Goal: Information Seeking & Learning: Learn about a topic

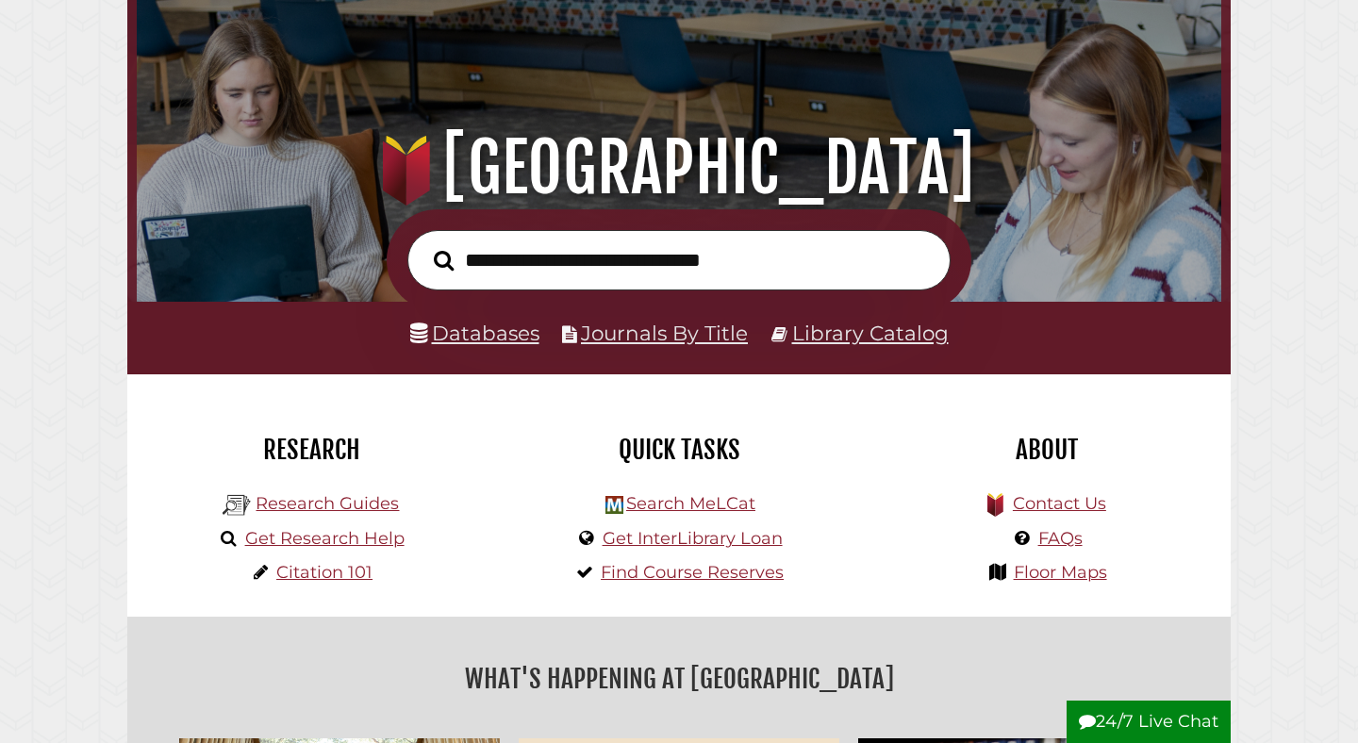
scroll to position [121, 0]
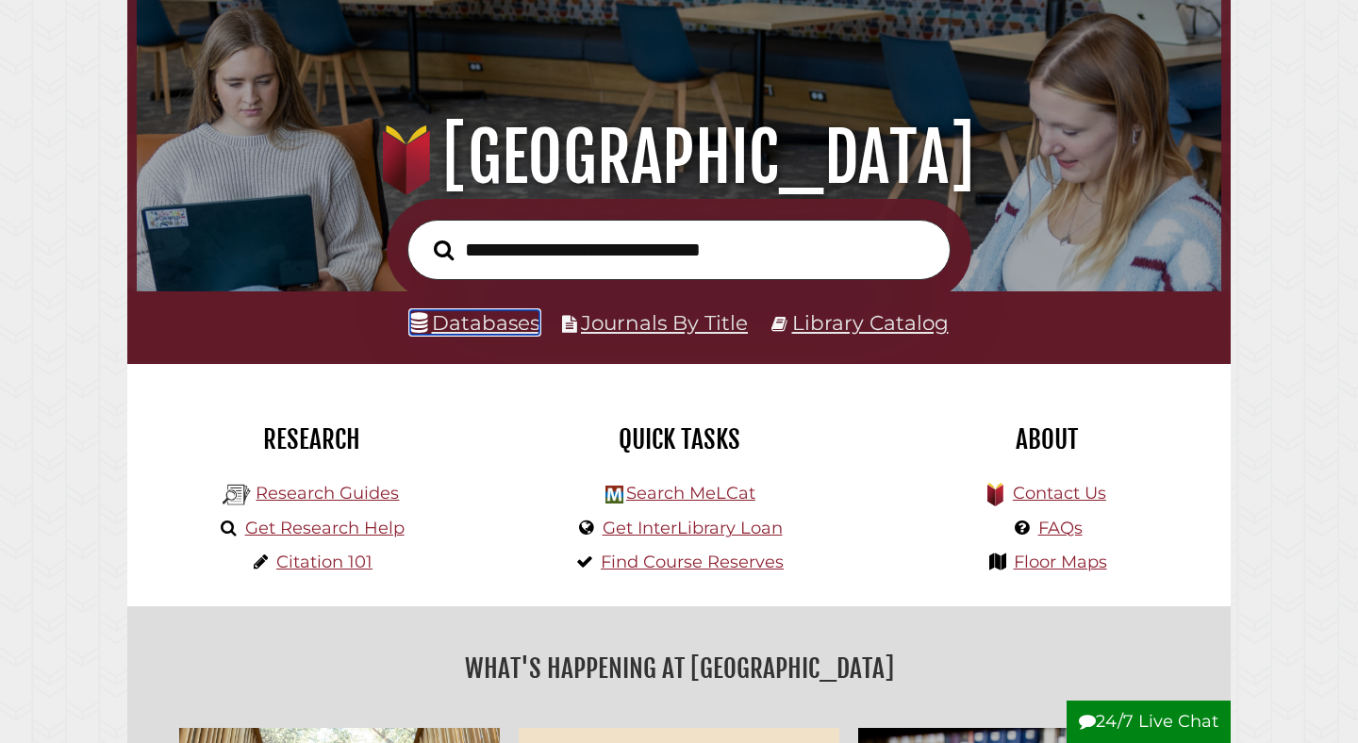
click at [475, 334] on link "Databases" at bounding box center [474, 322] width 129 height 25
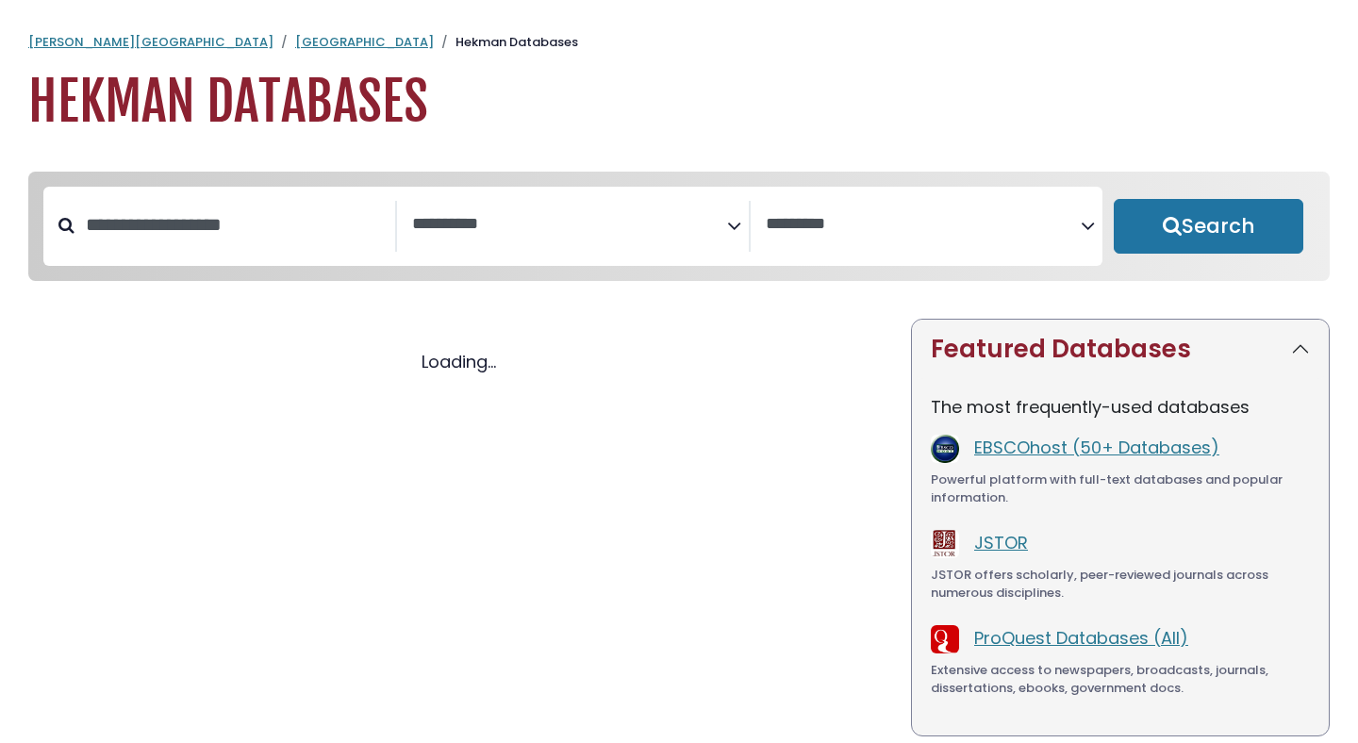
select select "Database Subject Filter"
select select "Database Vendors Filter"
select select "Database Subject Filter"
select select "Database Vendors Filter"
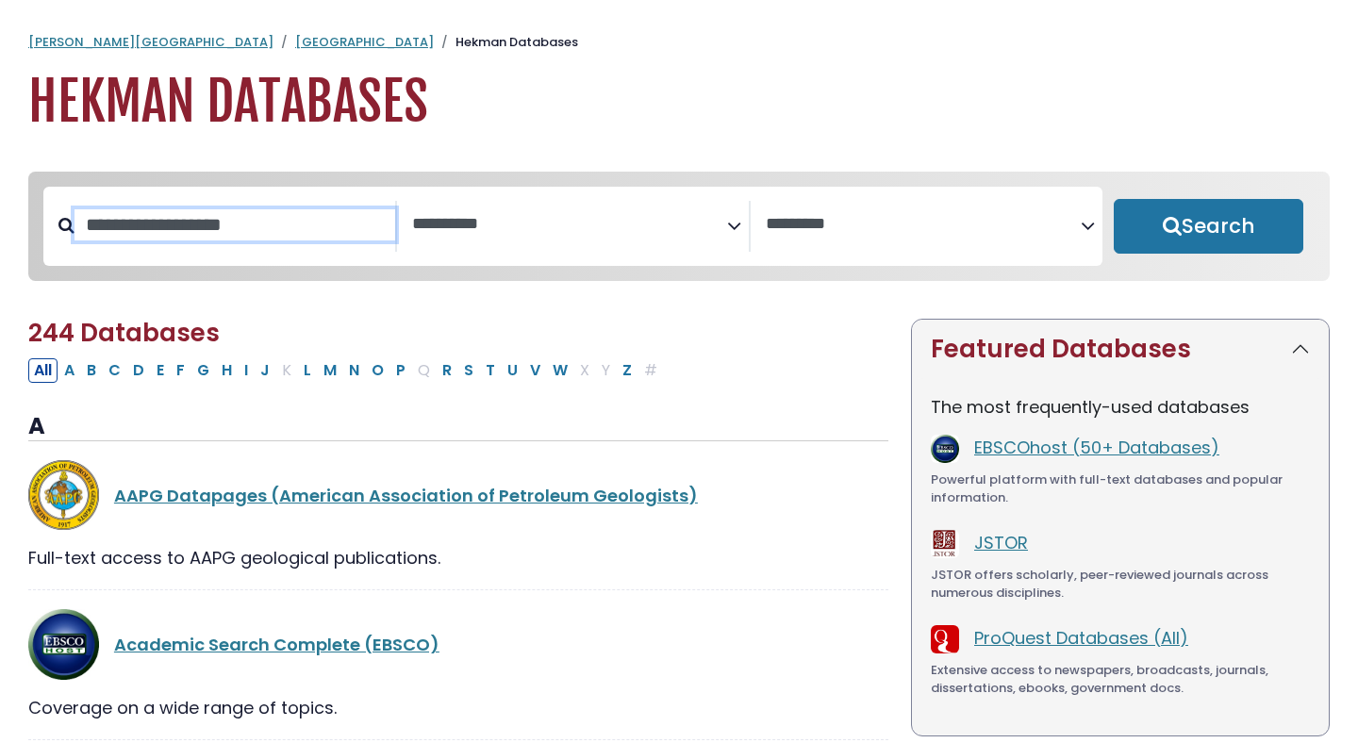
click at [220, 217] on input "Search database by title or keyword" at bounding box center [234, 224] width 321 height 31
click at [579, 235] on span "Search filters" at bounding box center [569, 226] width 315 height 51
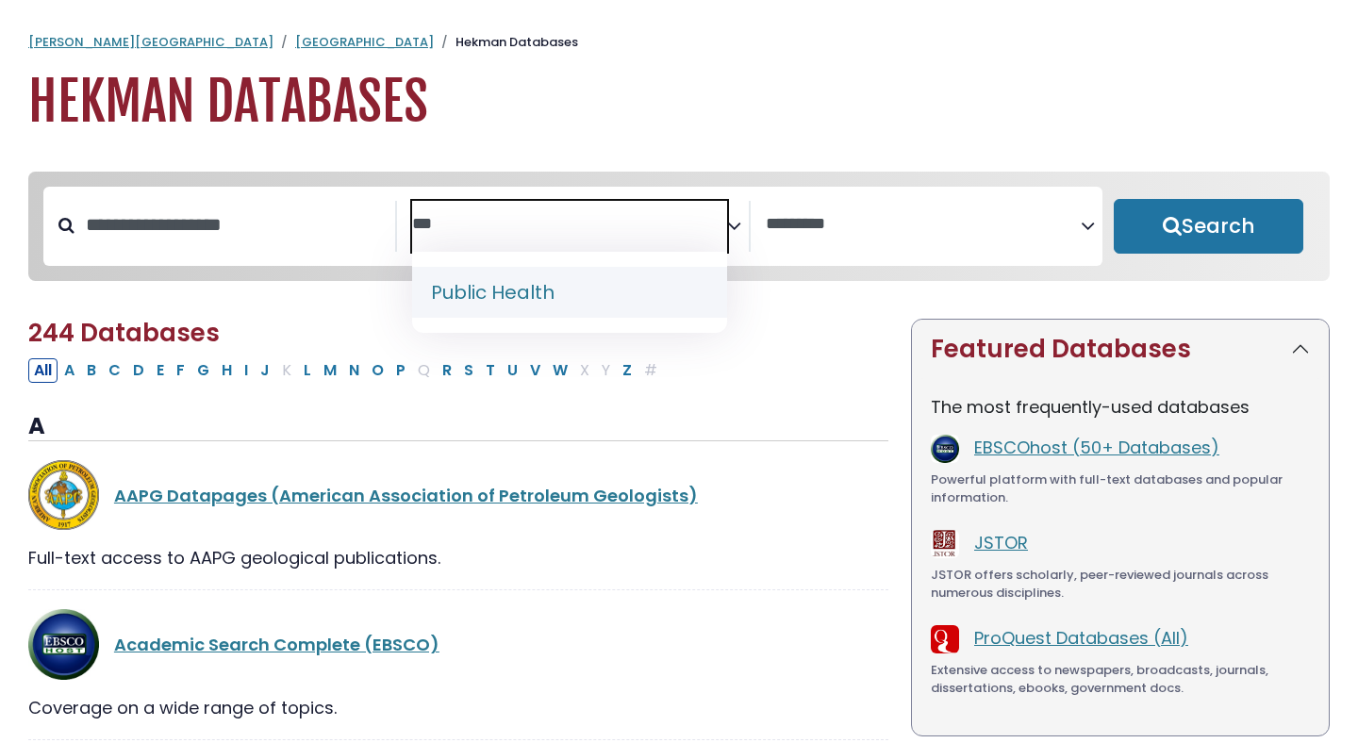
type textarea "***"
select select "*****"
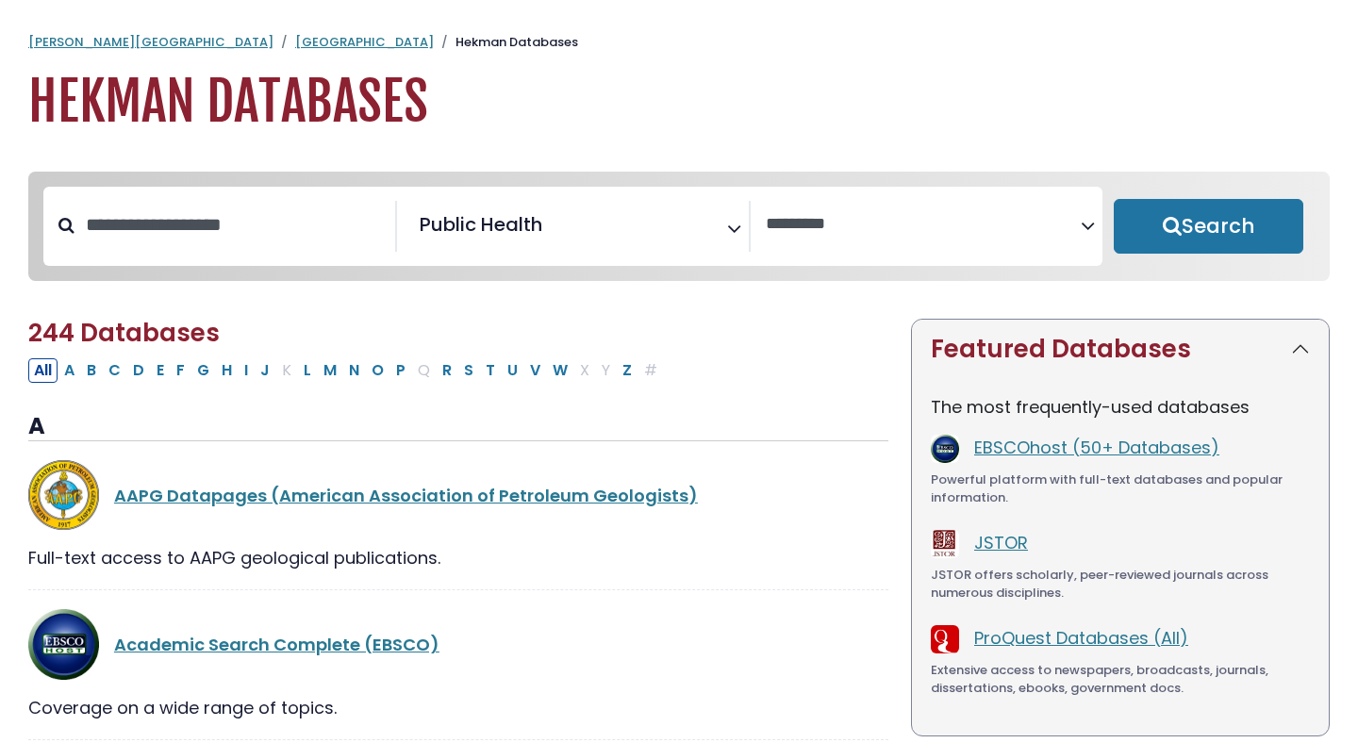
click at [1214, 266] on div "Clear Filters Search" at bounding box center [1208, 226] width 212 height 79
click at [1203, 247] on button "Search" at bounding box center [1209, 226] width 190 height 55
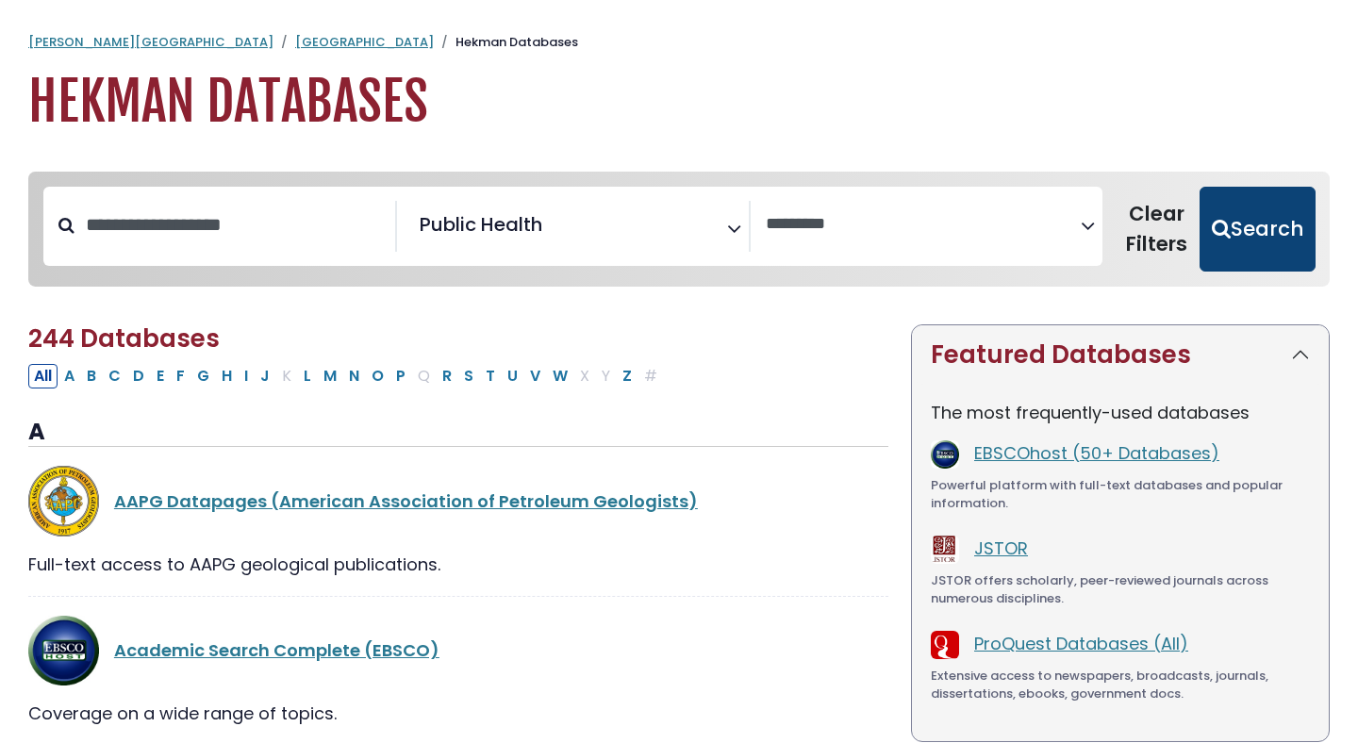
select select "Database Vendors Filter"
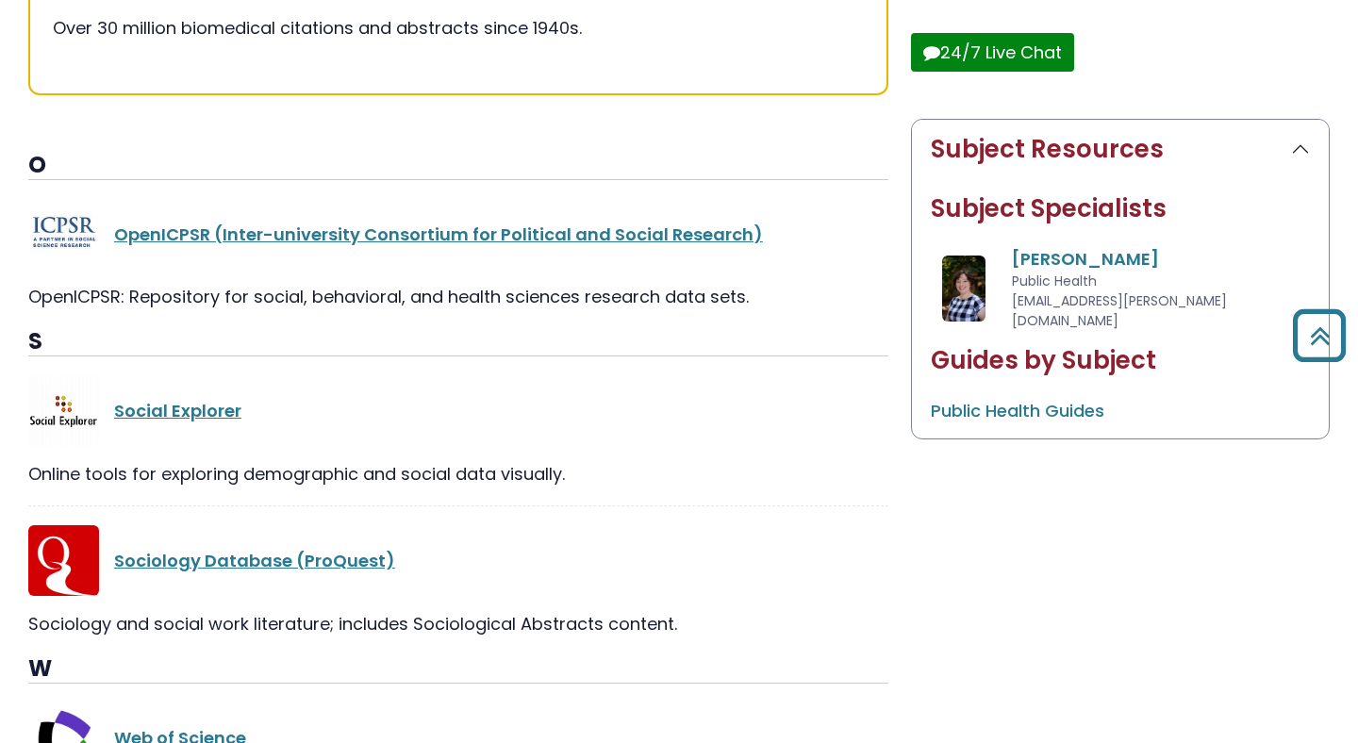
scroll to position [756, 0]
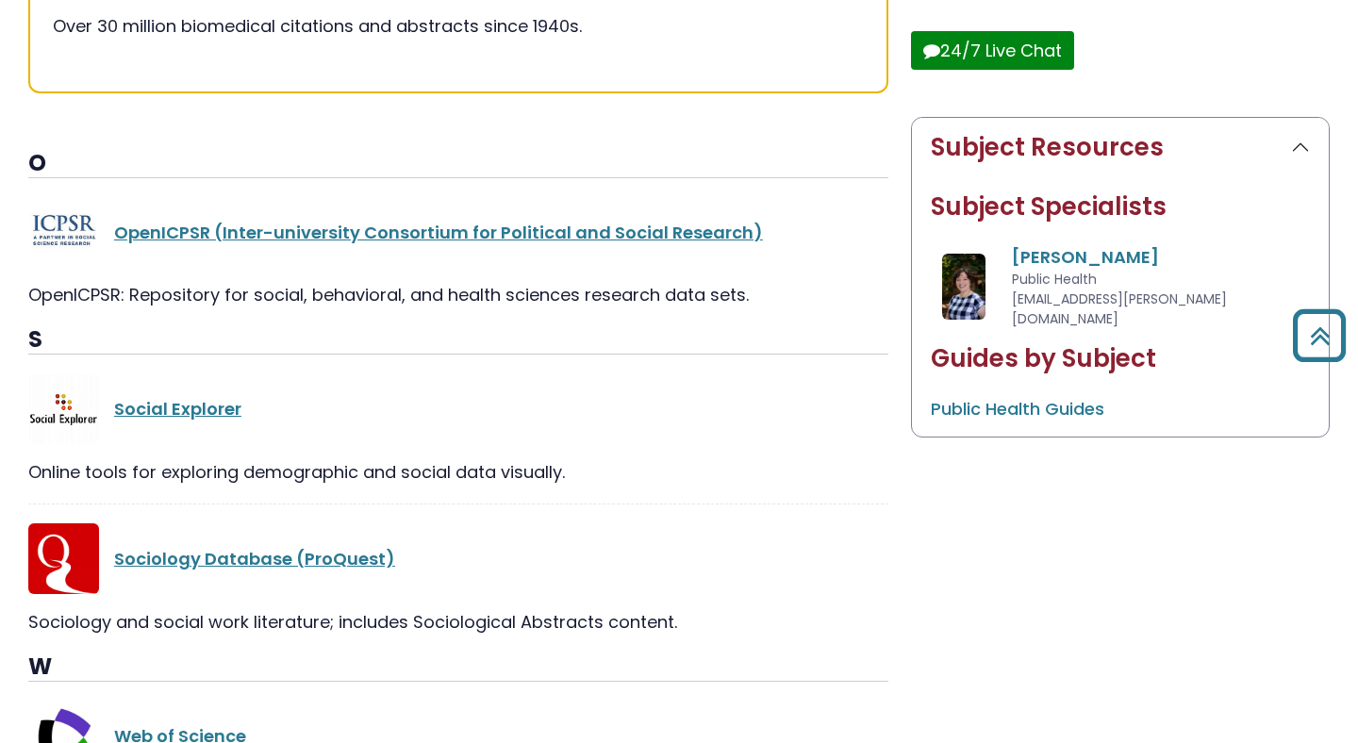
click at [799, 541] on div "Sociology Database (ProQuest)" at bounding box center [458, 558] width 860 height 71
click at [201, 405] on link "Social Explorer" at bounding box center [177, 409] width 127 height 24
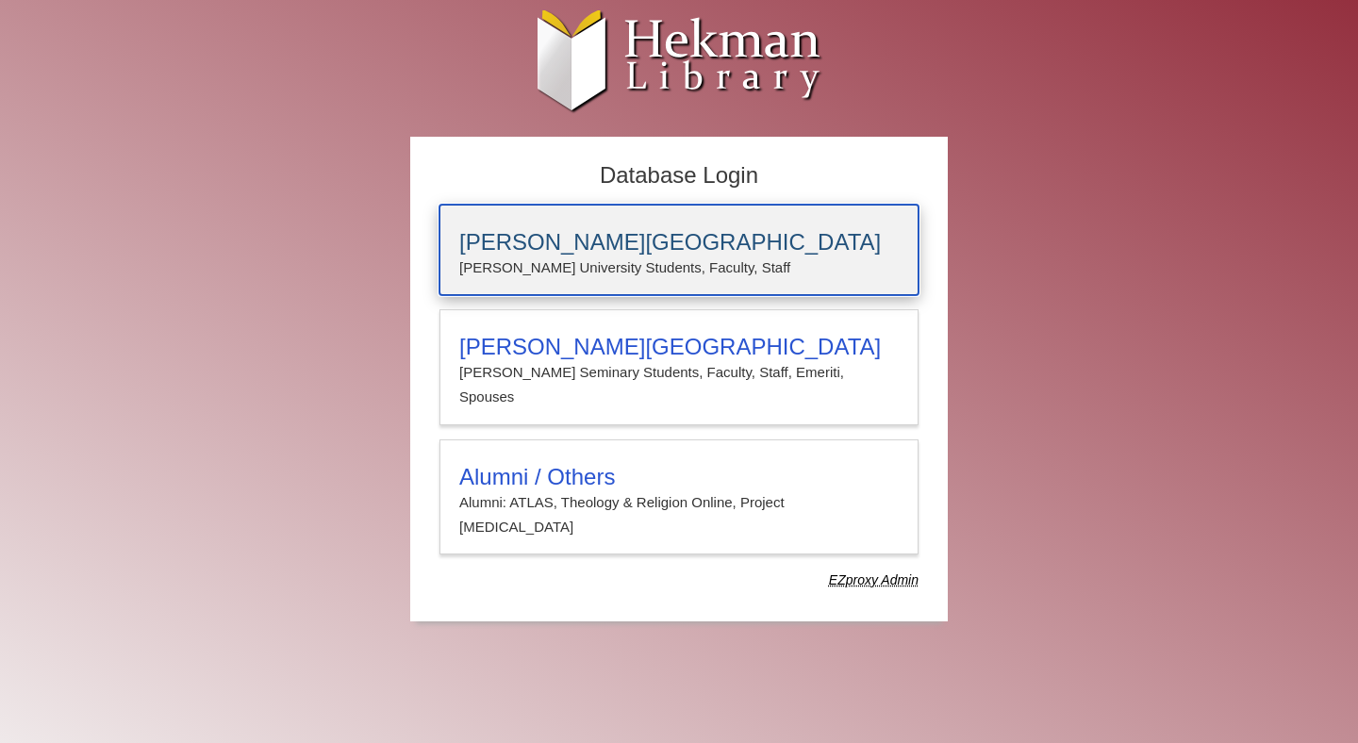
click at [685, 249] on h3 "Calvin University" at bounding box center [678, 242] width 439 height 26
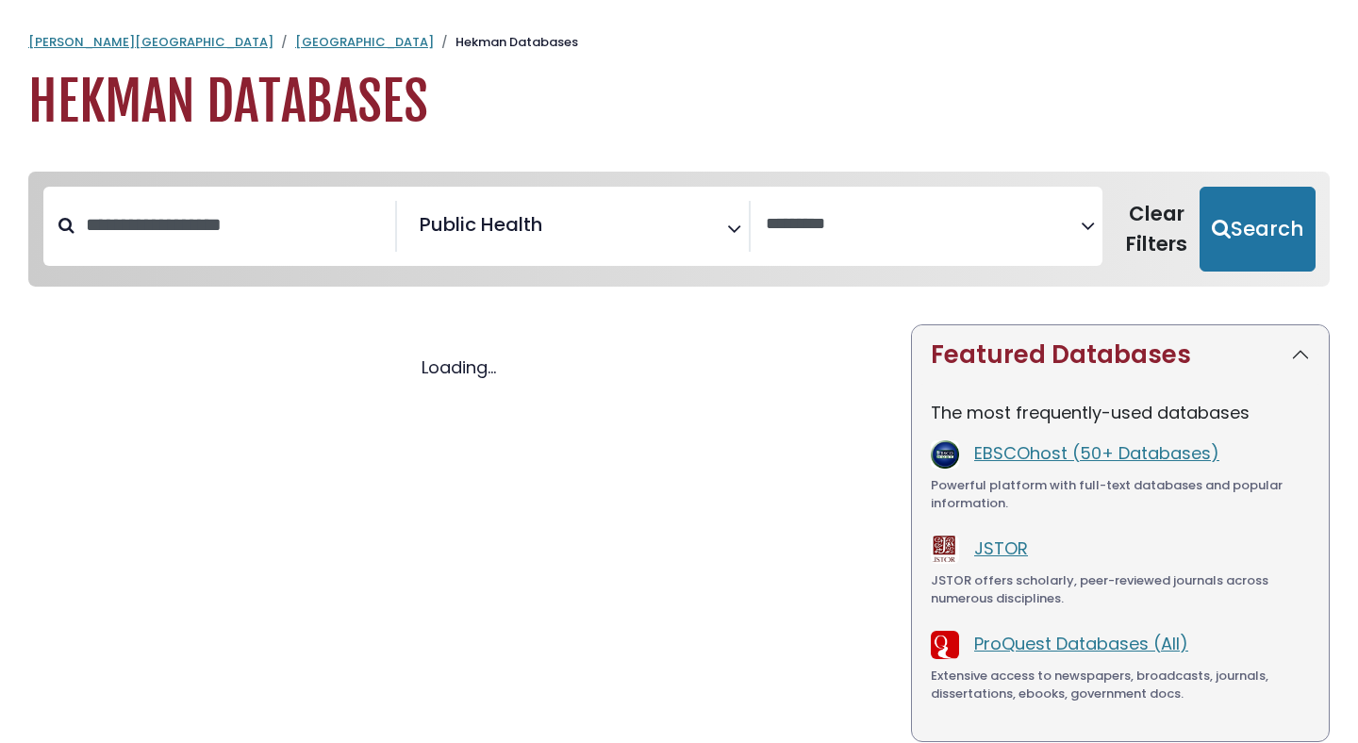
select select "Database Vendors Filter"
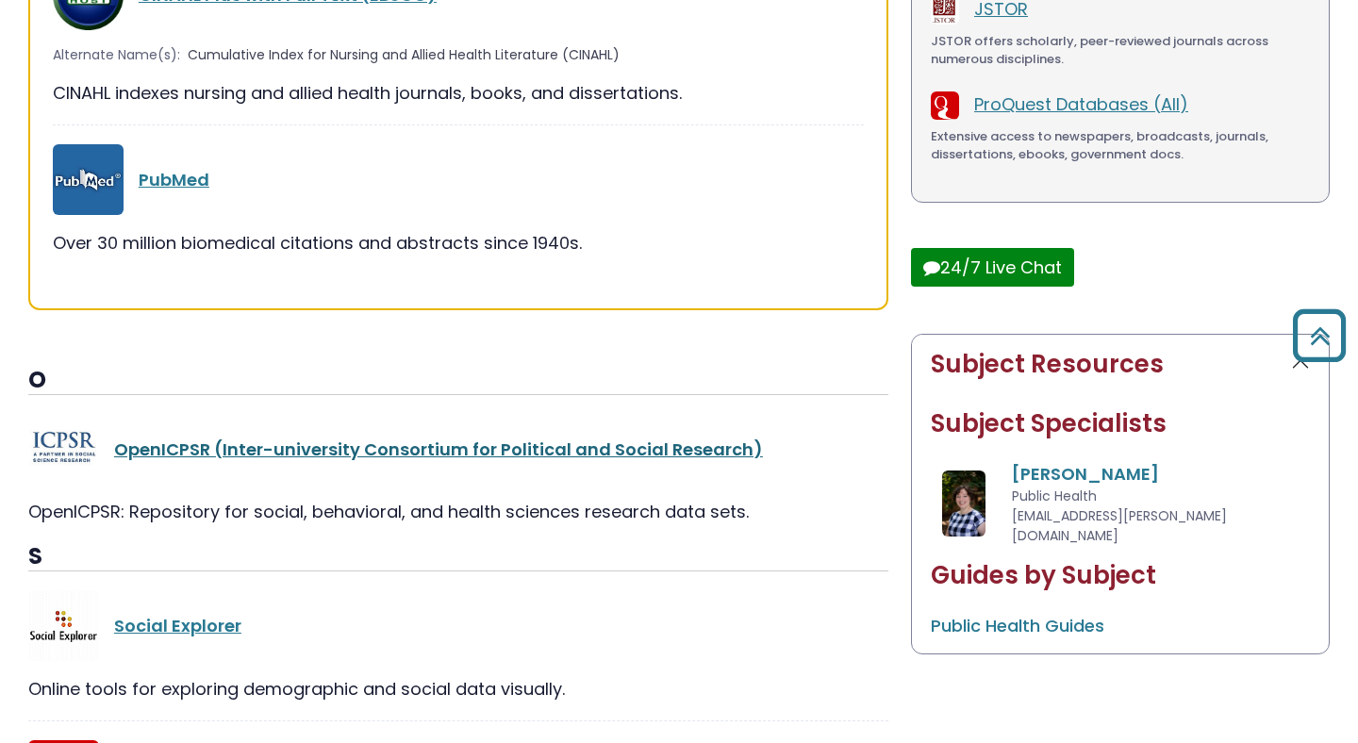
scroll to position [538, 0]
click at [178, 181] on link "PubMed" at bounding box center [174, 181] width 71 height 24
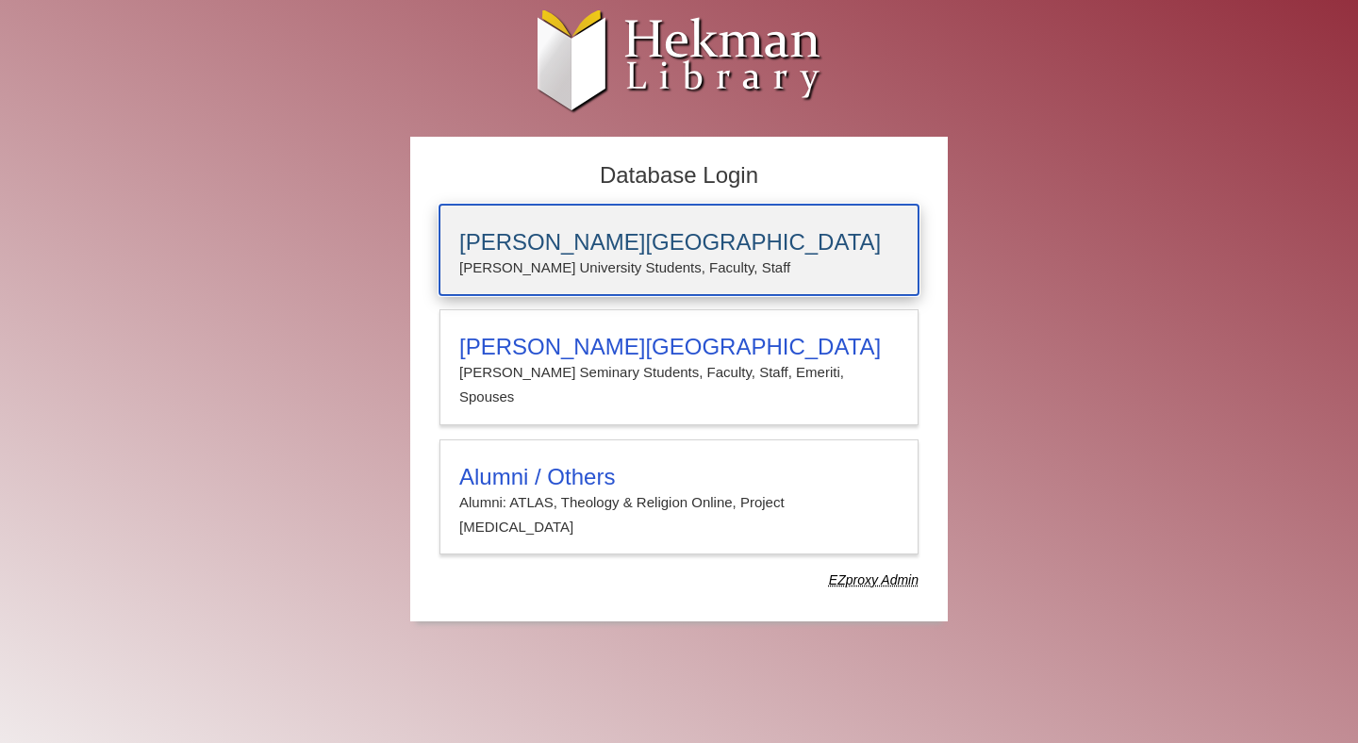
click at [601, 254] on h3 "[PERSON_NAME][GEOGRAPHIC_DATA]" at bounding box center [678, 242] width 439 height 26
